Goal: Information Seeking & Learning: Learn about a topic

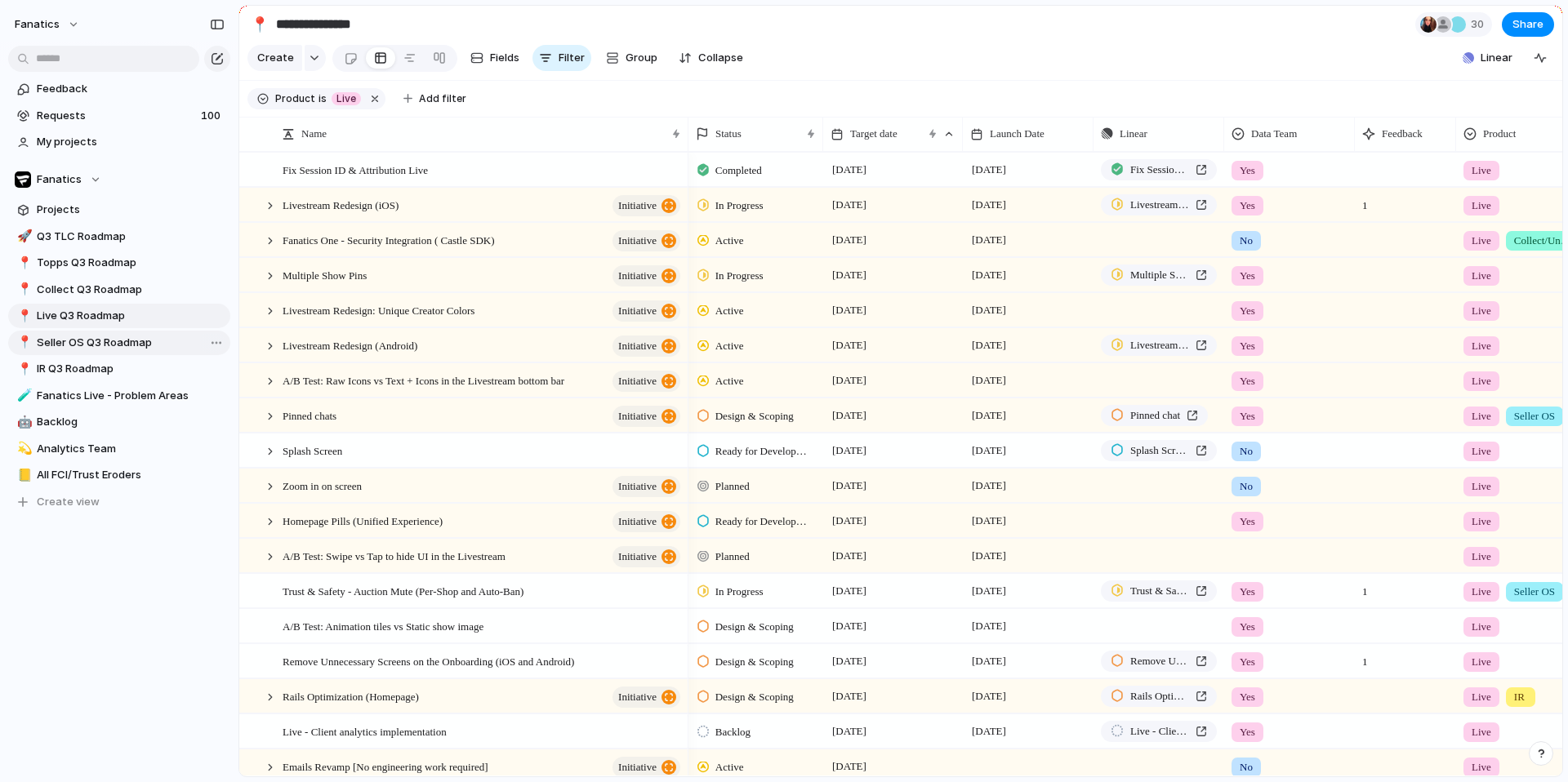
click at [87, 340] on span "Seller OS Q3 Roadmap" at bounding box center [131, 342] width 188 height 16
type input "**********"
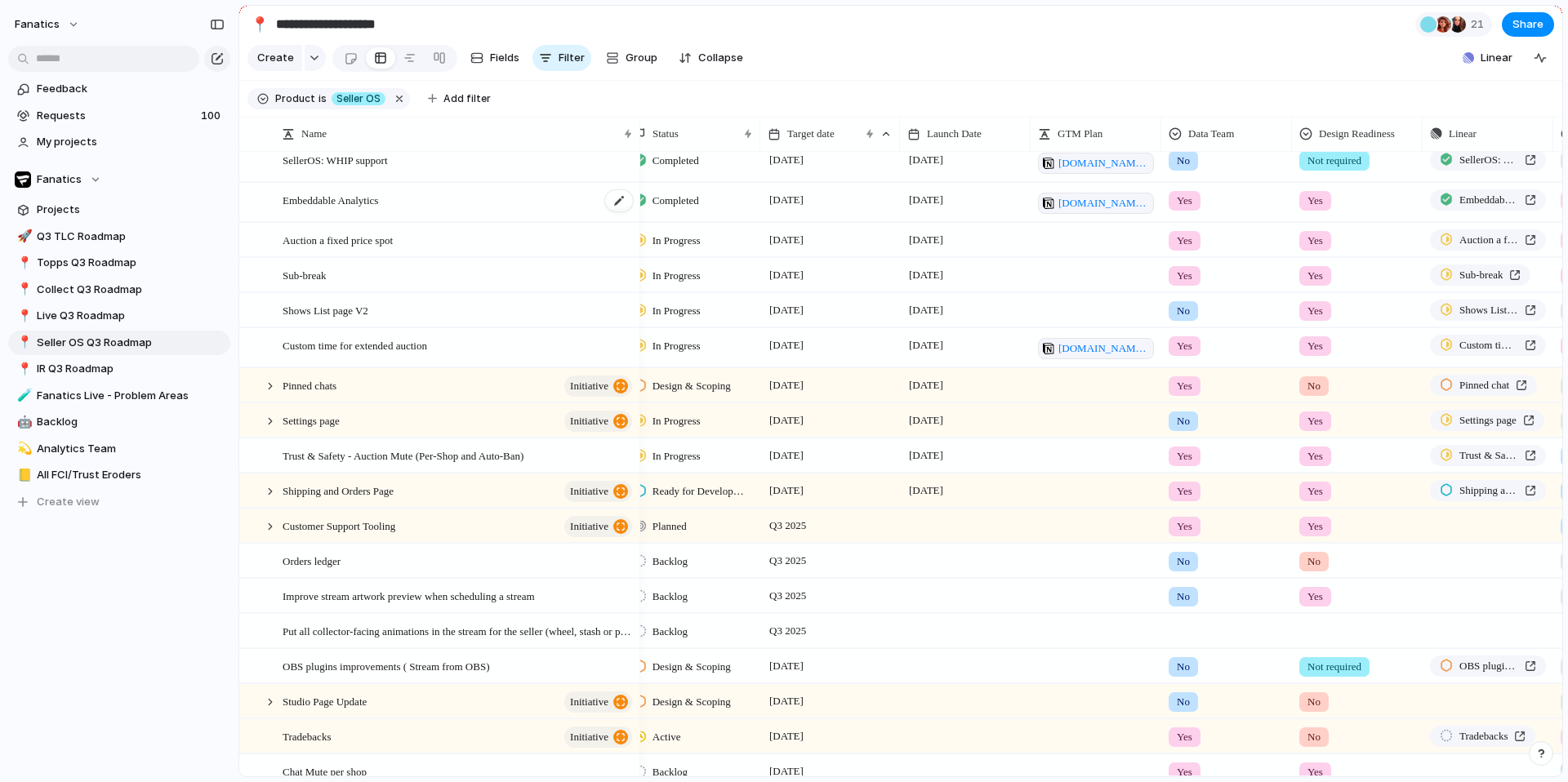
click at [400, 202] on div "Embeddable Analytics" at bounding box center [459, 202] width 352 height 39
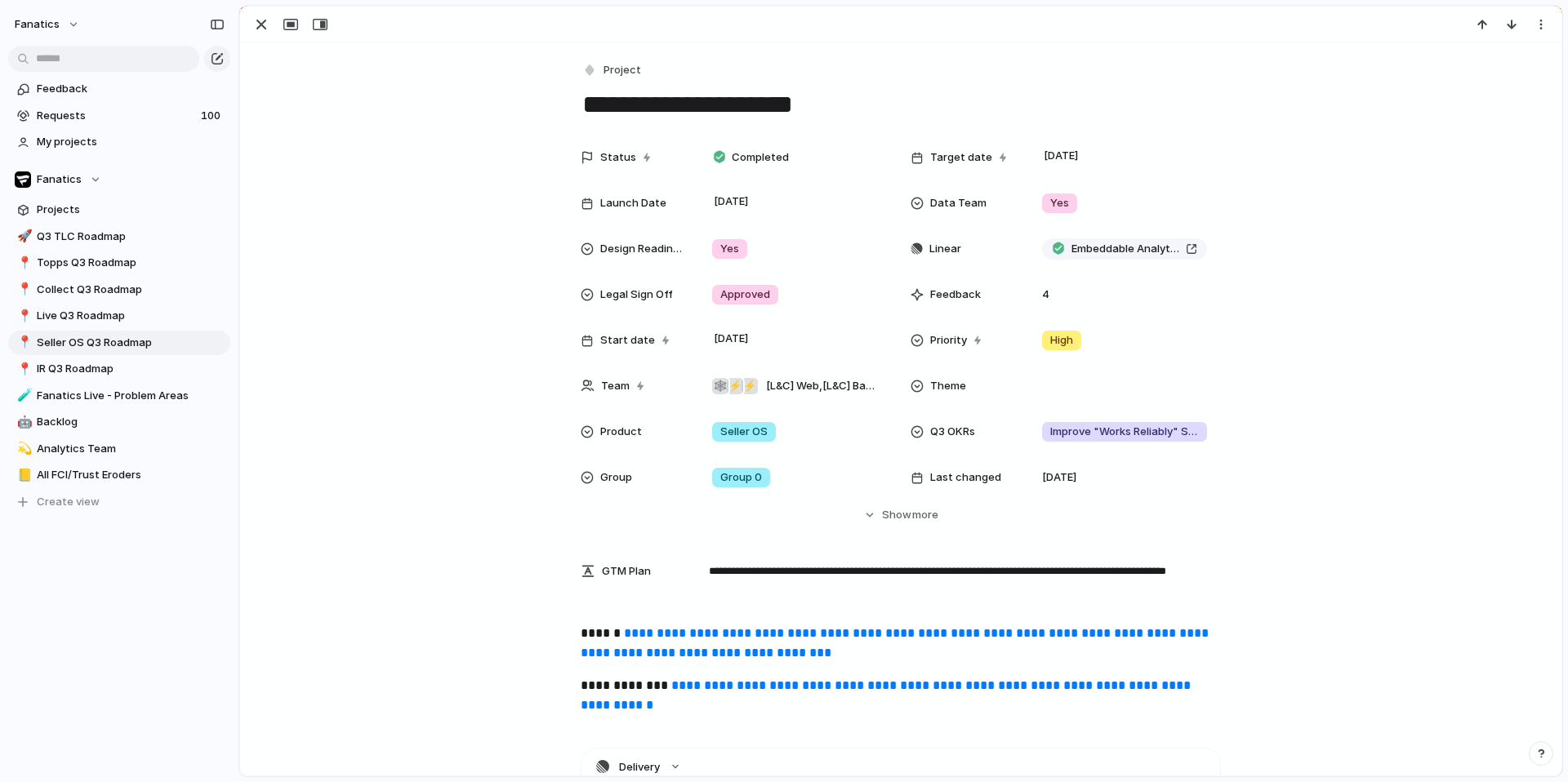
click at [716, 680] on link "**********" at bounding box center [887, 696] width 613 height 32
click at [909, 512] on span "Show" at bounding box center [896, 514] width 29 height 16
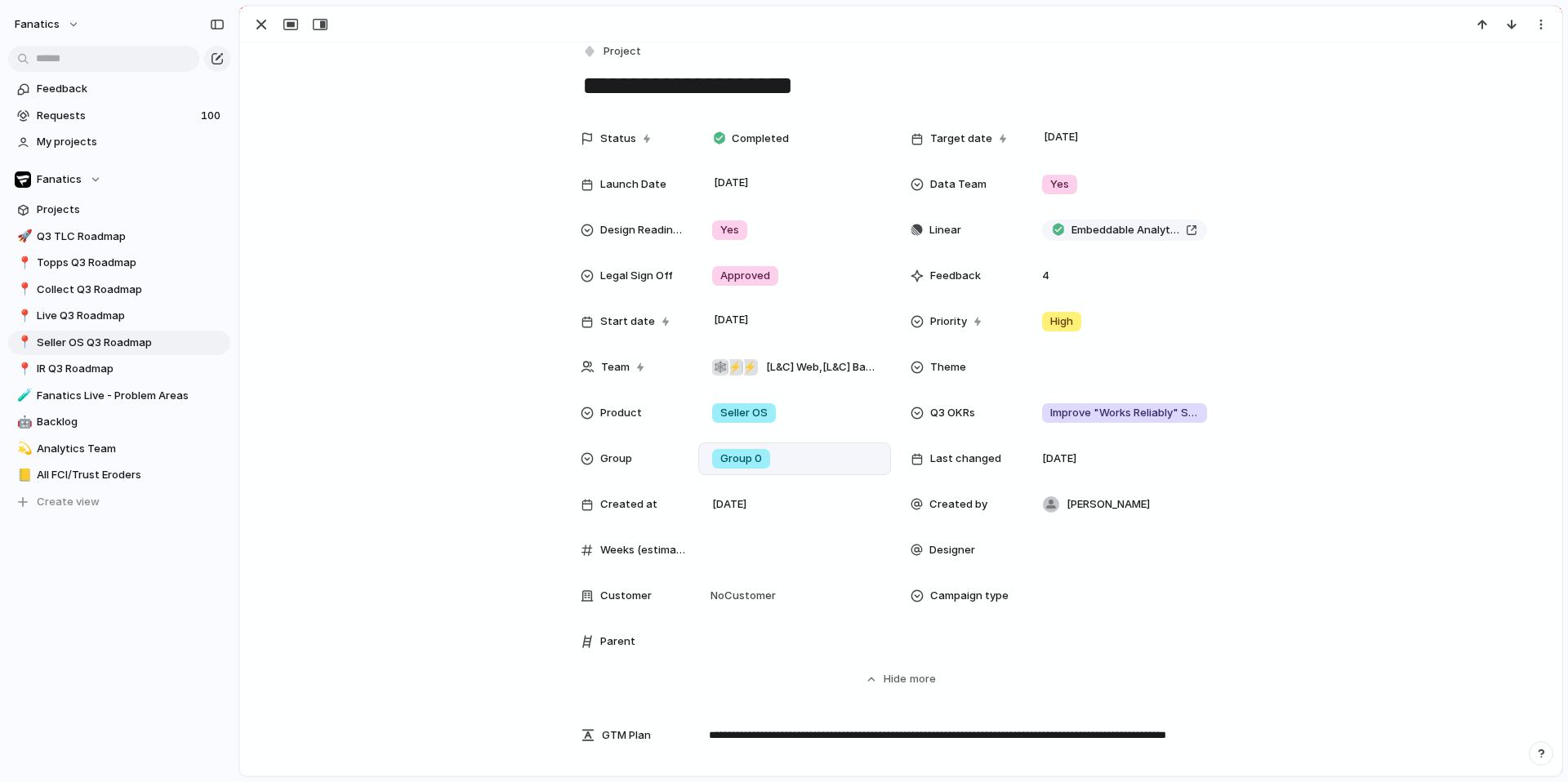
scroll to position [62, 0]
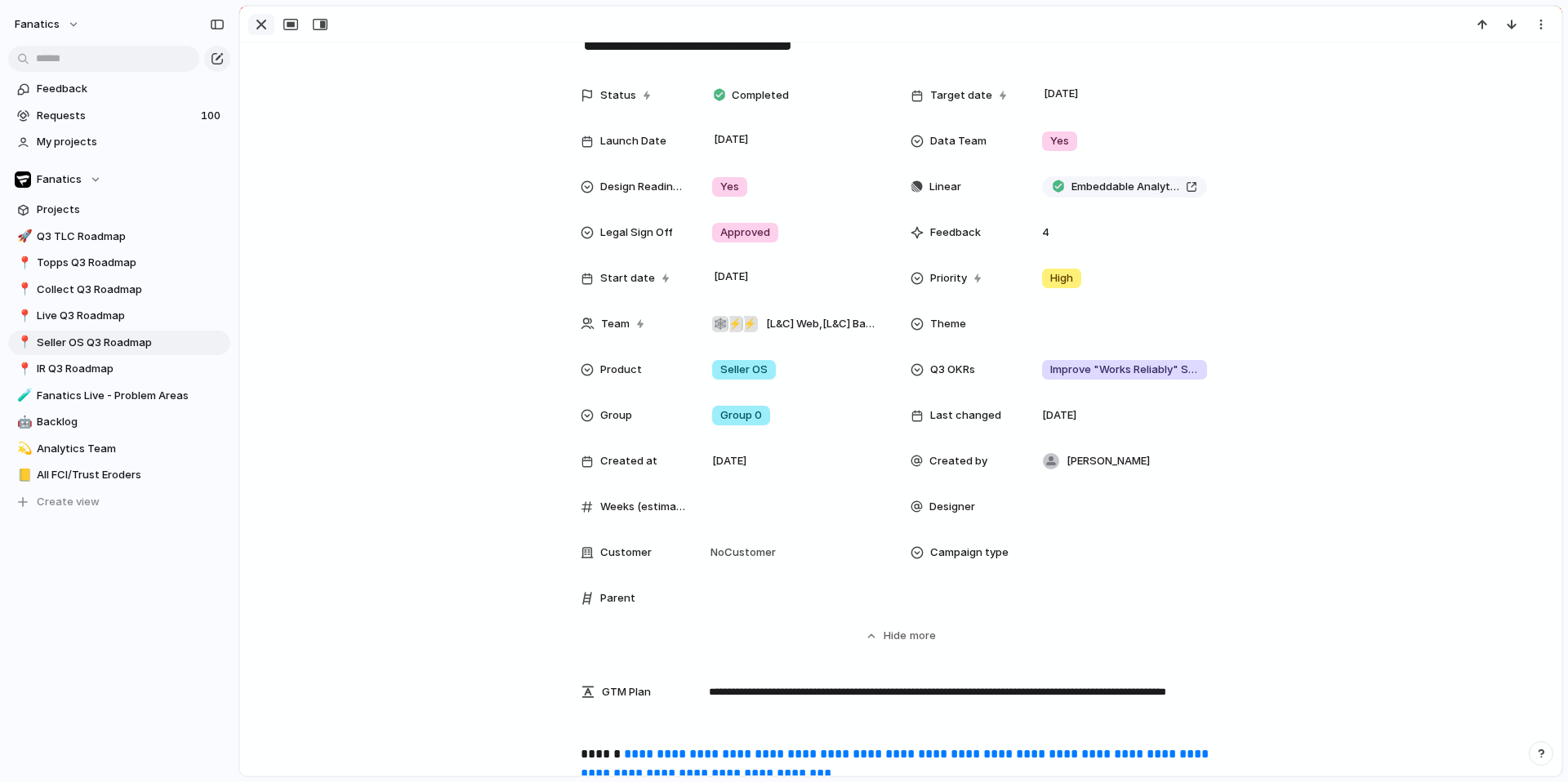
click at [263, 32] on div "button" at bounding box center [261, 24] width 20 height 20
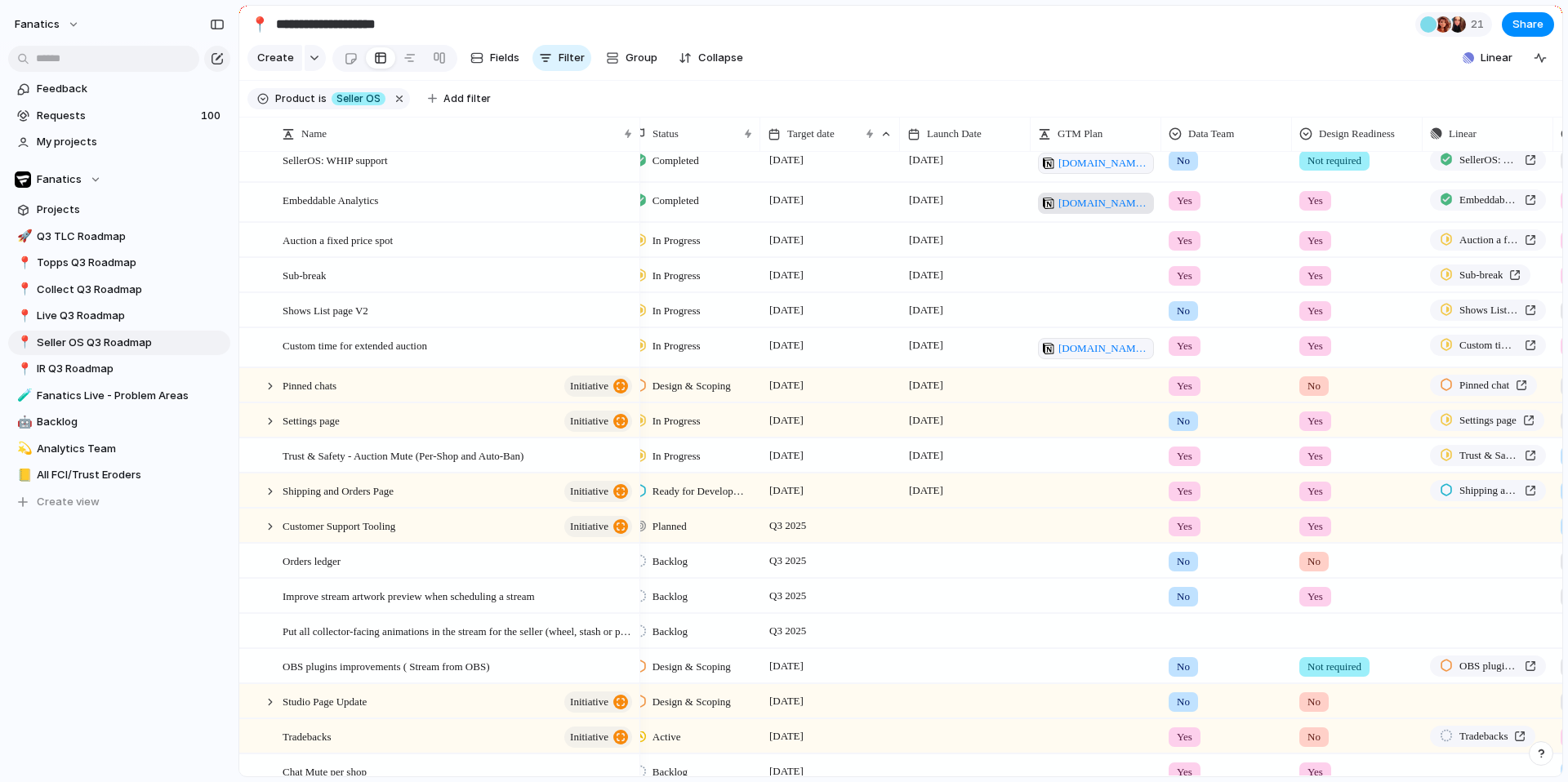
click at [1118, 201] on span "[DOMAIN_NAME][URL]" at bounding box center [1104, 203] width 90 height 16
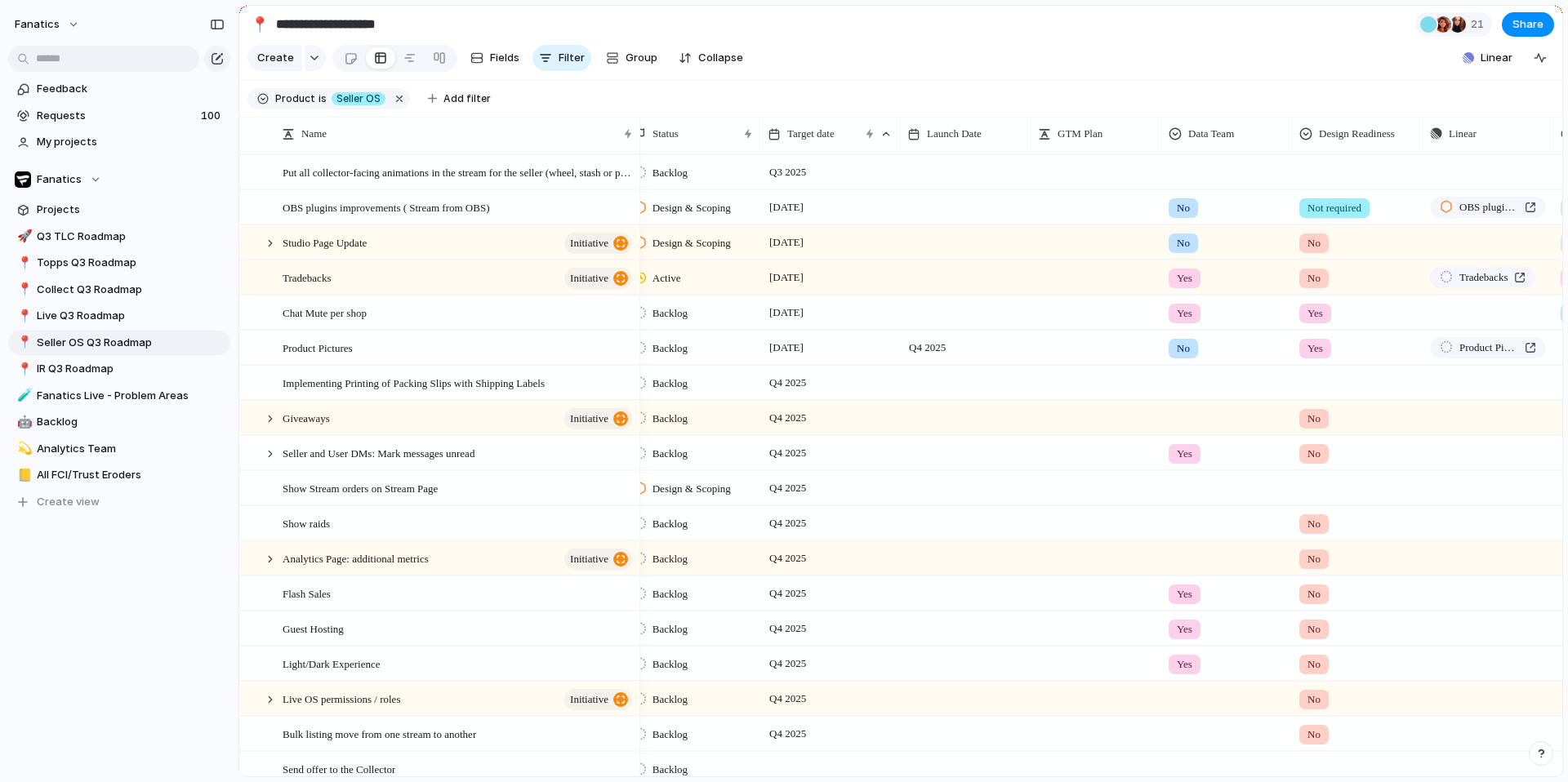
scroll to position [480, 0]
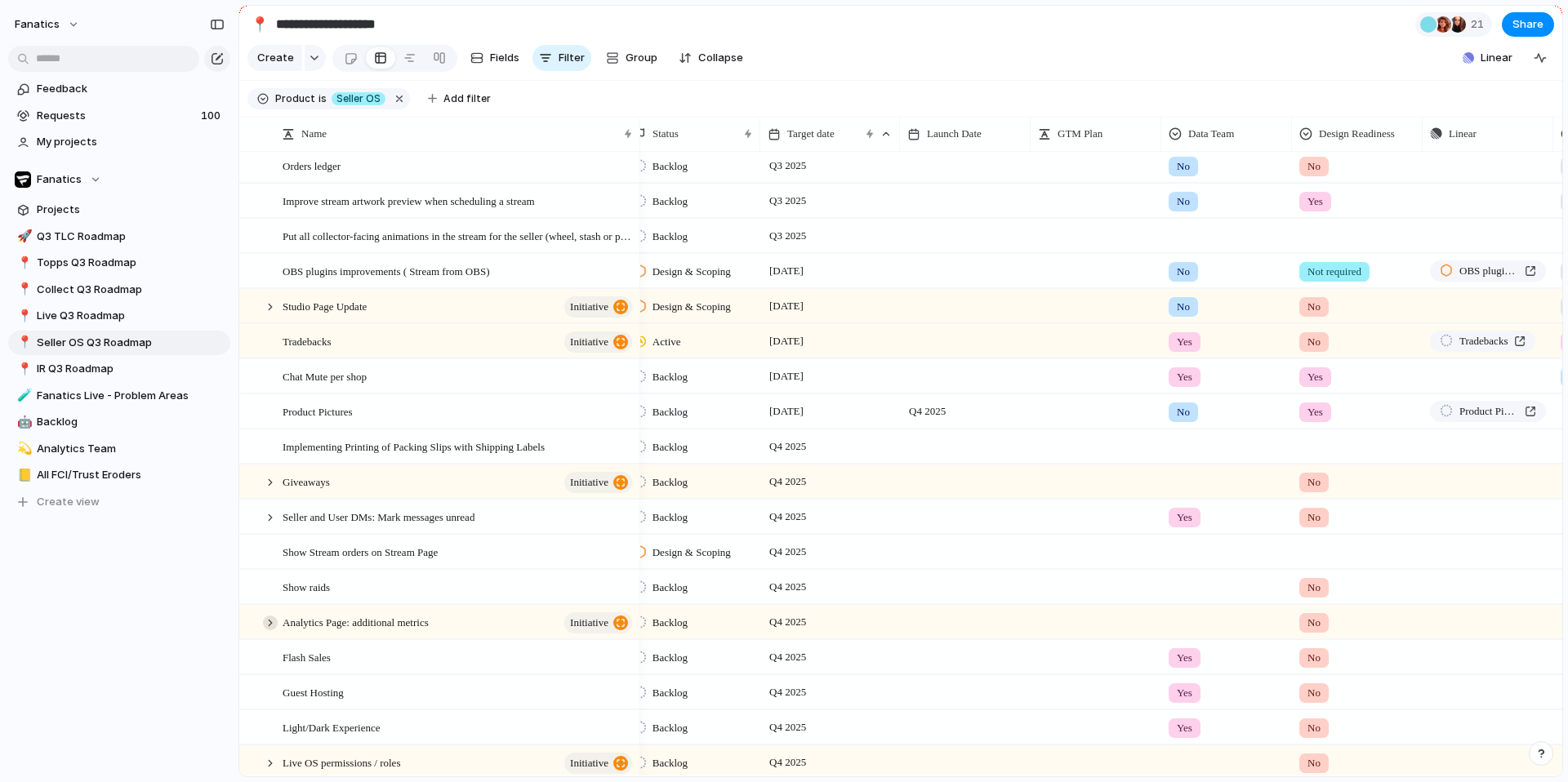
click at [274, 624] on div at bounding box center [271, 623] width 15 height 15
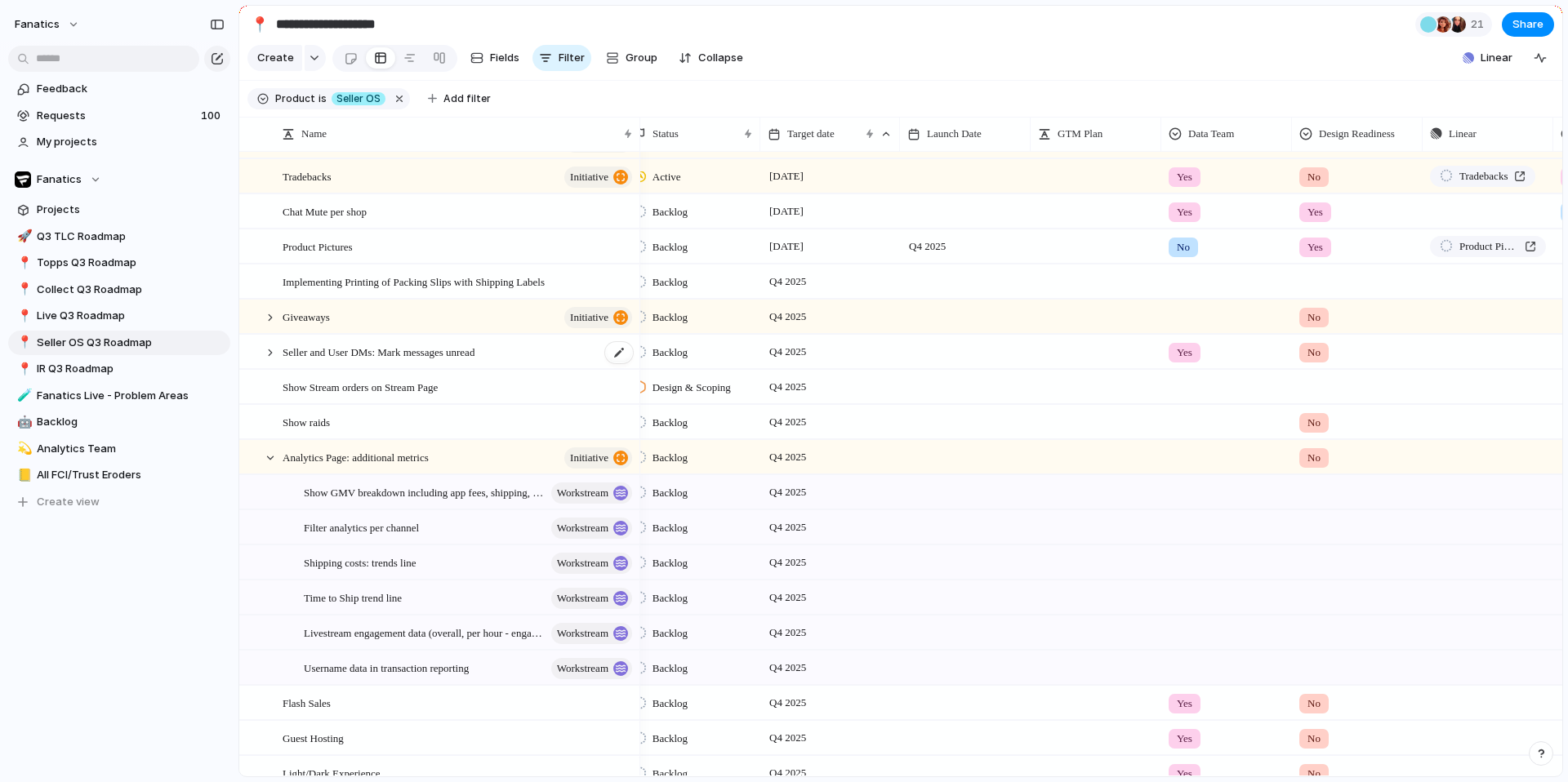
scroll to position [783, 0]
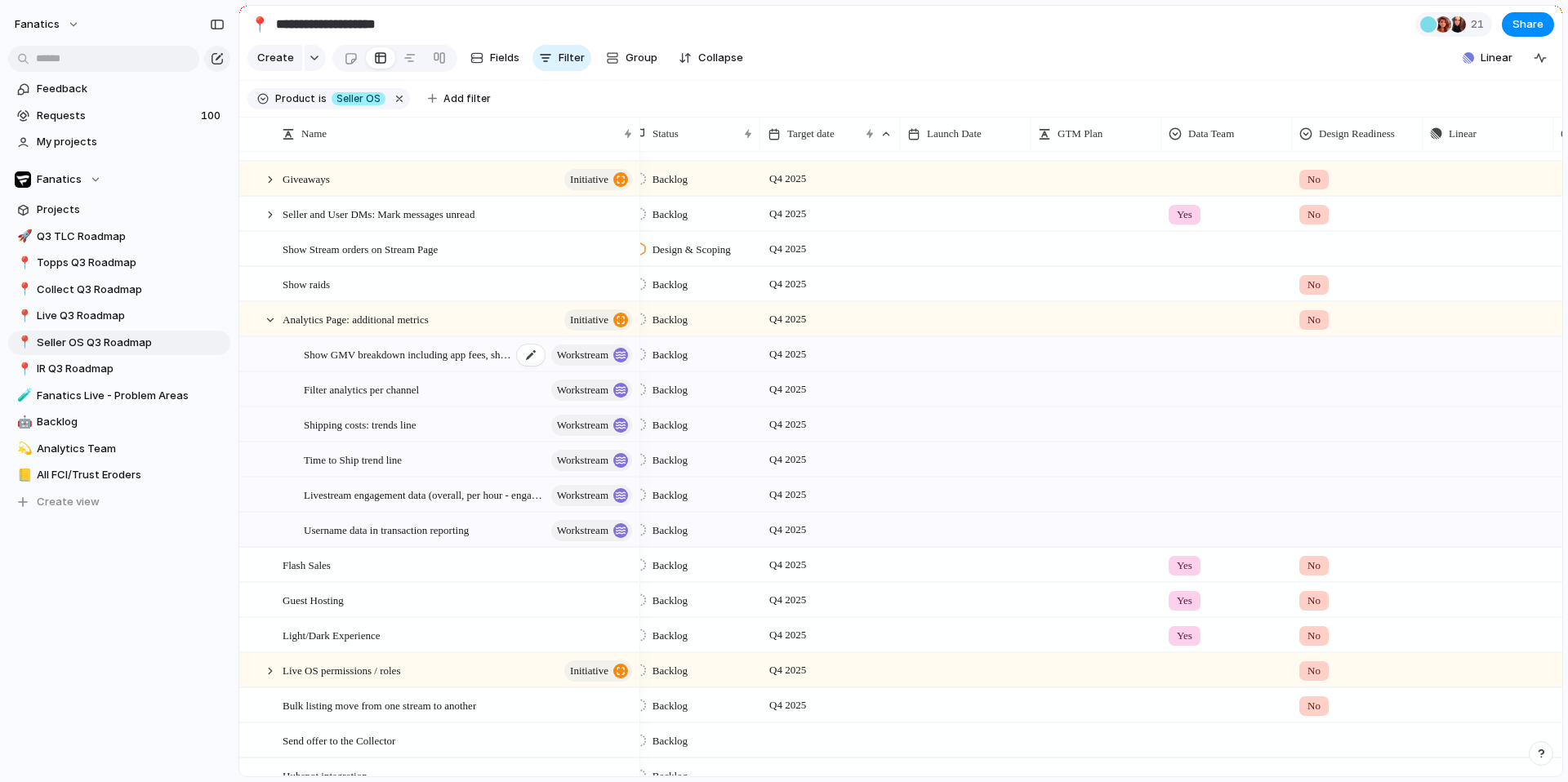
click at [450, 357] on span "Show GMV breakdown including app fees, shipping, etc., to surface real profit" at bounding box center [408, 354] width 209 height 19
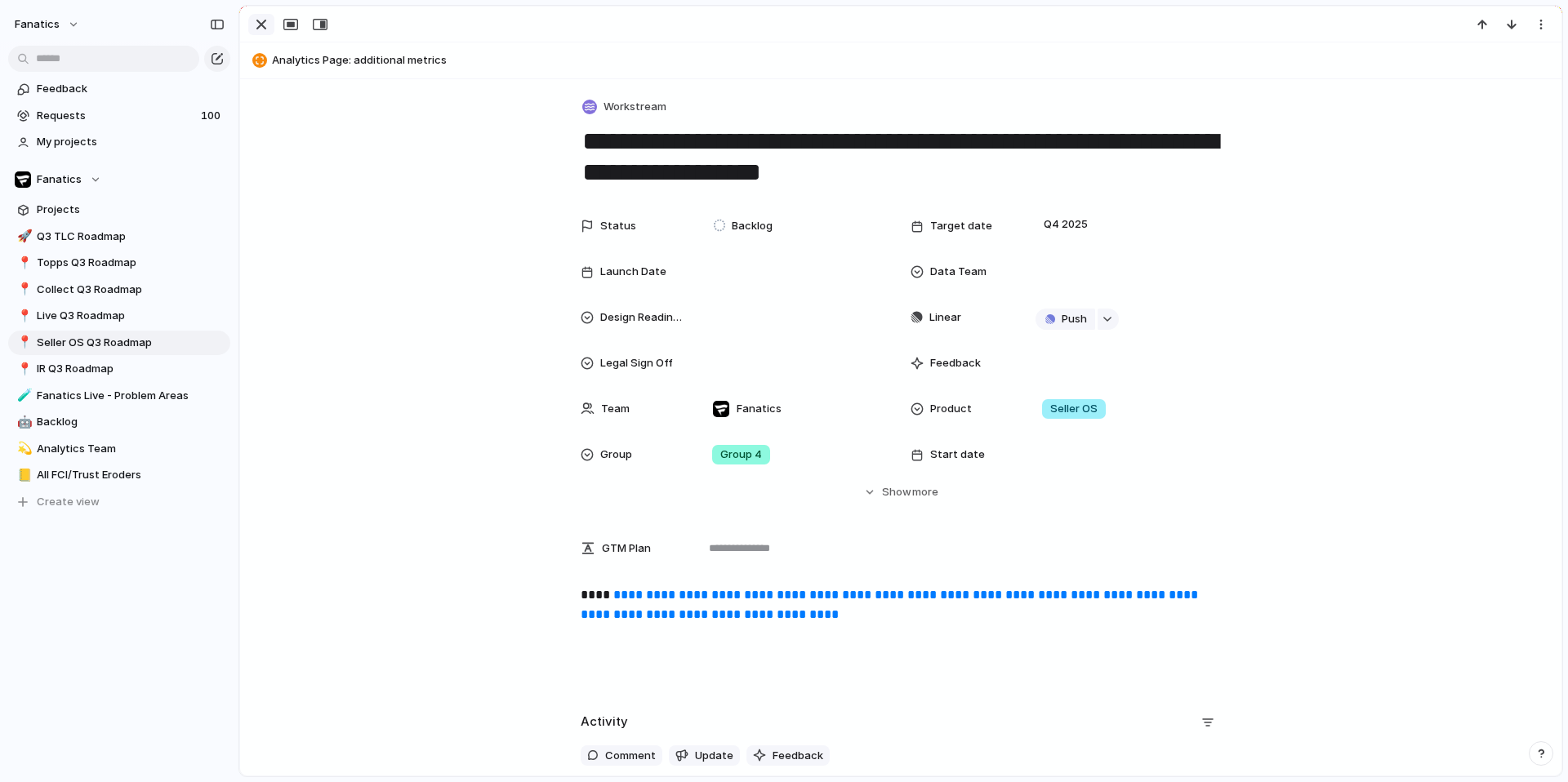
click at [268, 28] on div "button" at bounding box center [261, 24] width 20 height 20
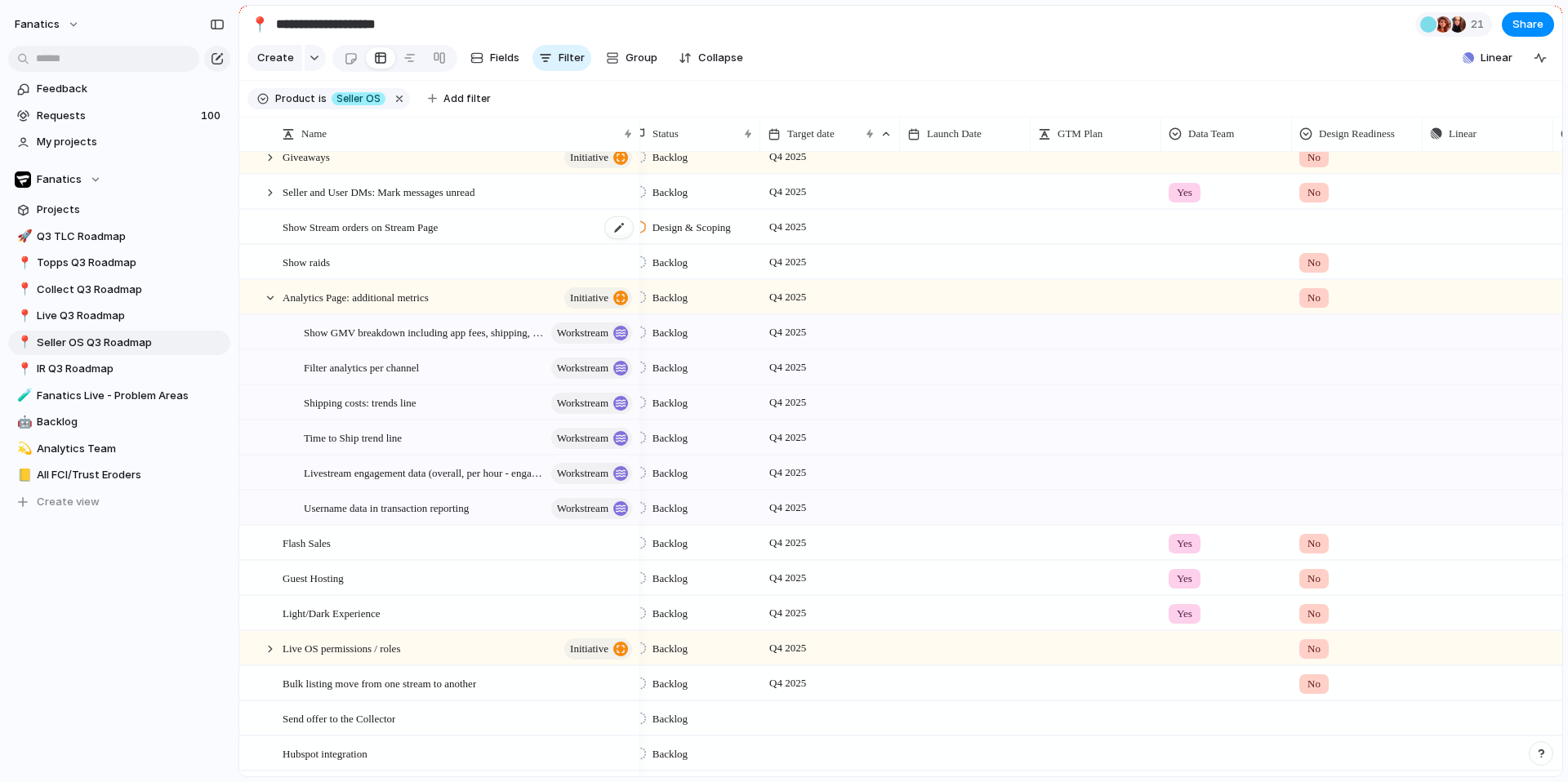
scroll to position [808, 0]
click at [256, 327] on div at bounding box center [252, 329] width 12 height 12
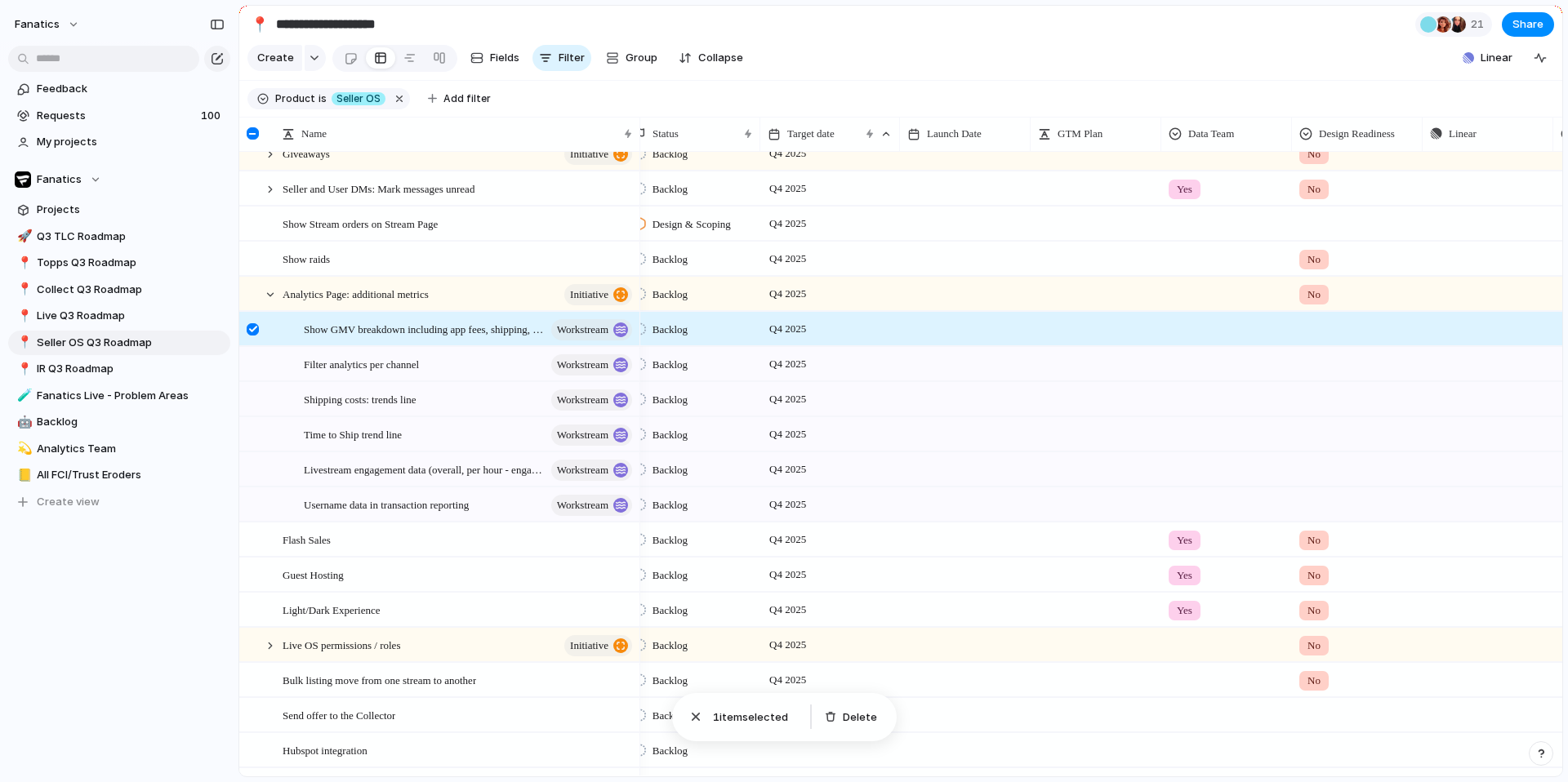
click at [244, 326] on div at bounding box center [254, 335] width 29 height 44
